Goal: Navigation & Orientation: Find specific page/section

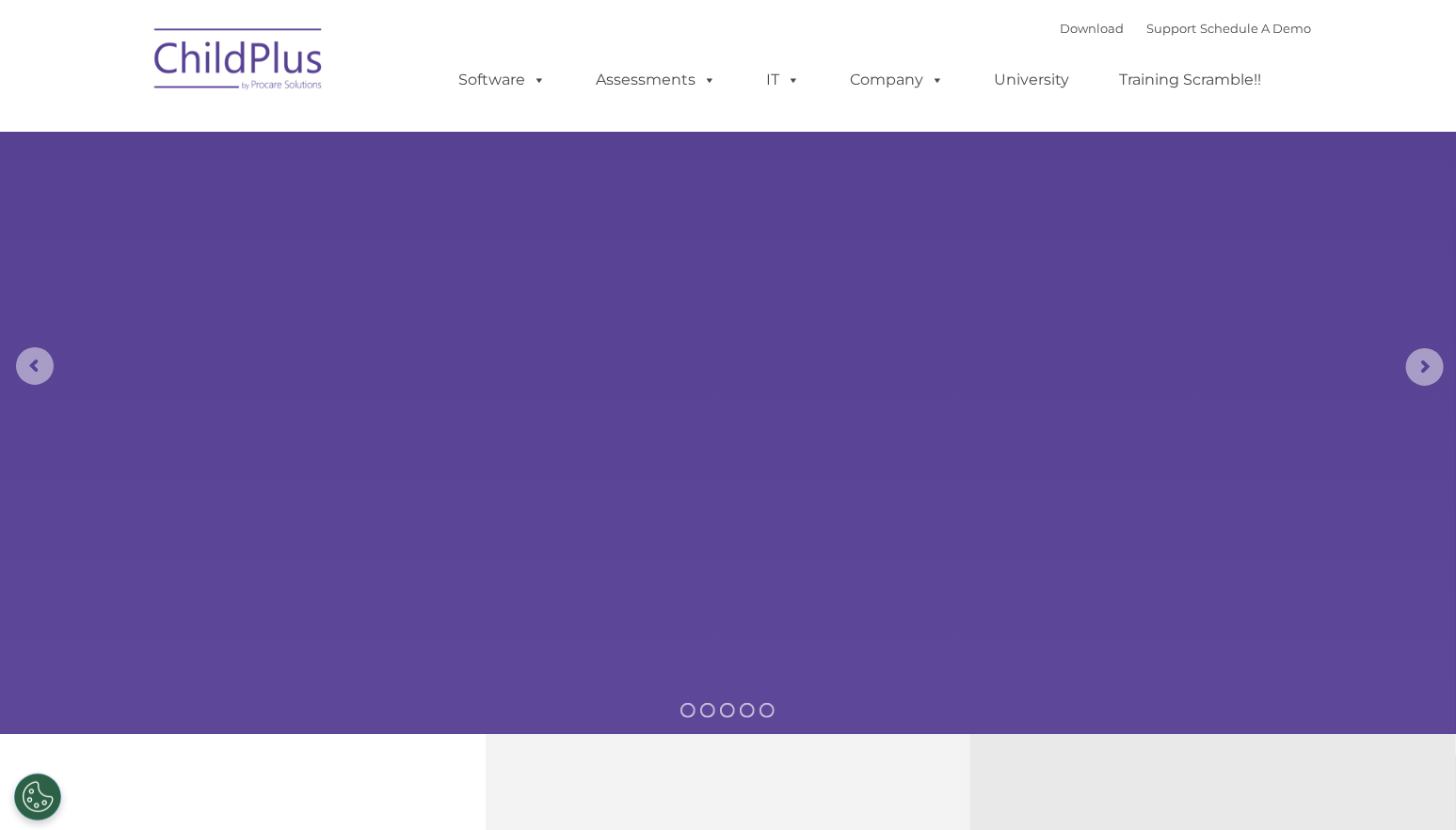
select select "MEDIUM"
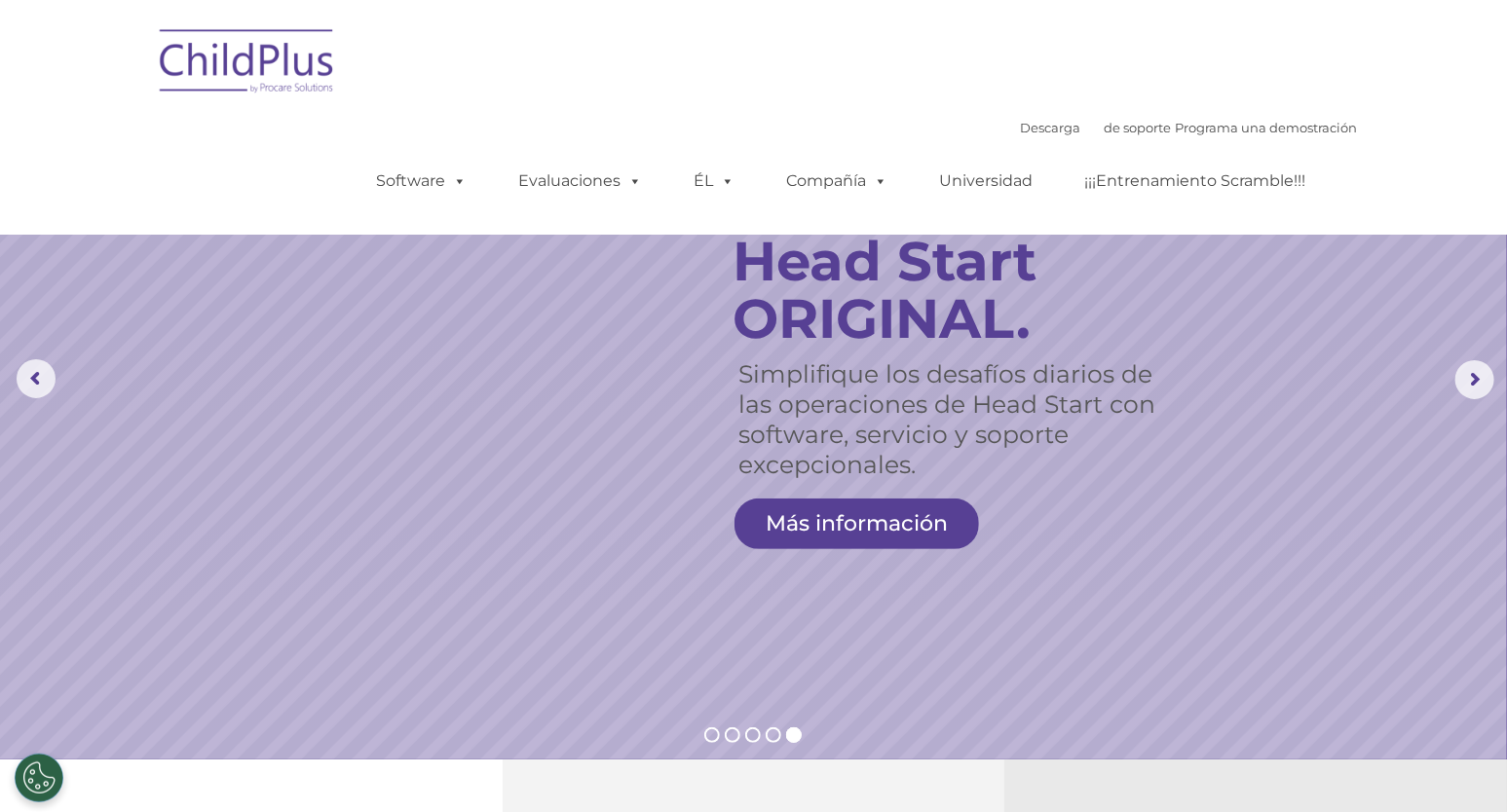
click at [857, 531] on font "Más información" at bounding box center [856, 523] width 182 height 27
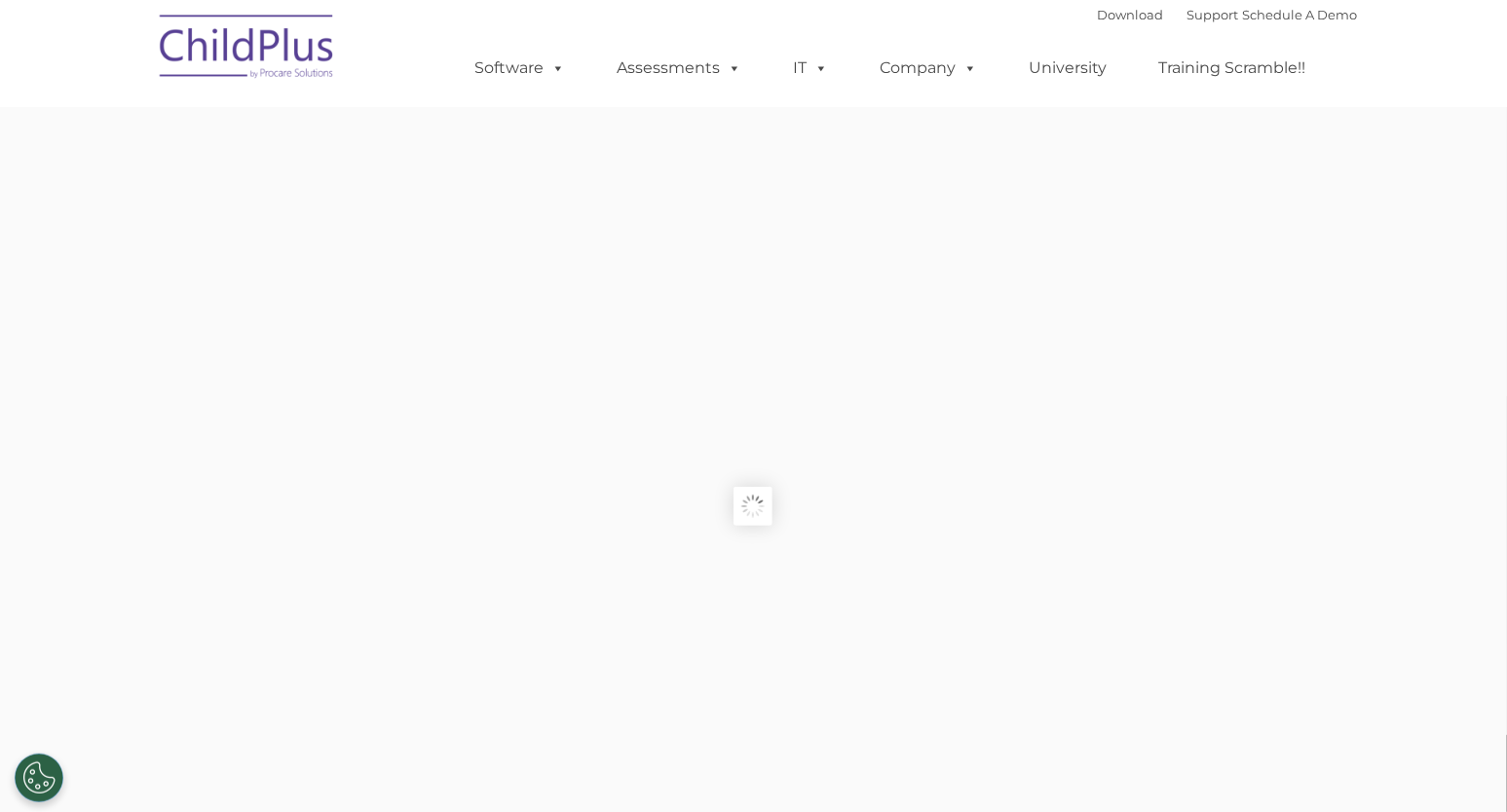
type input ""
